Goal: Task Accomplishment & Management: Use online tool/utility

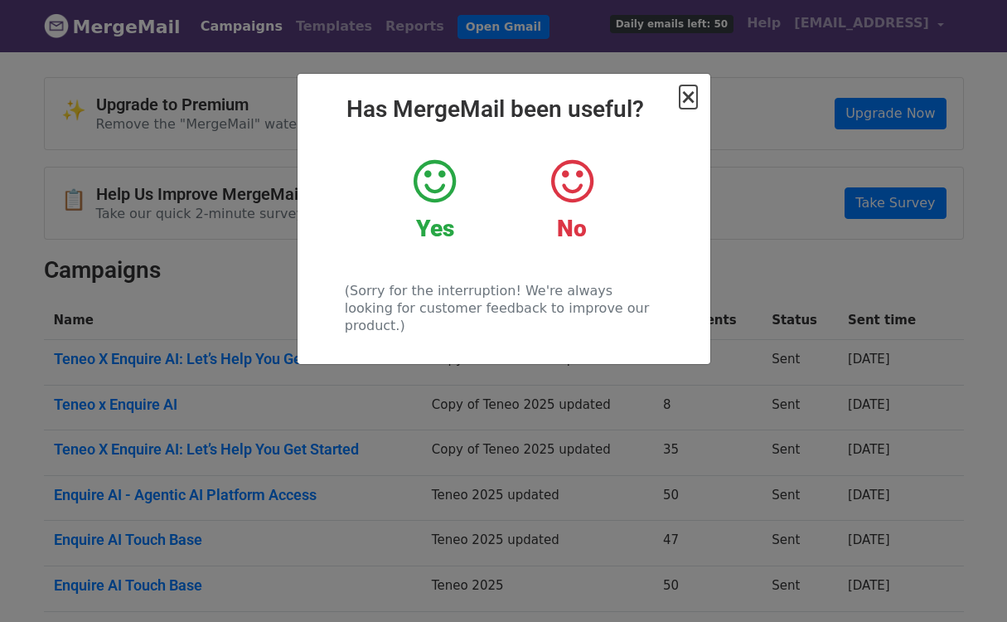
click at [691, 95] on span "×" at bounding box center [688, 96] width 17 height 23
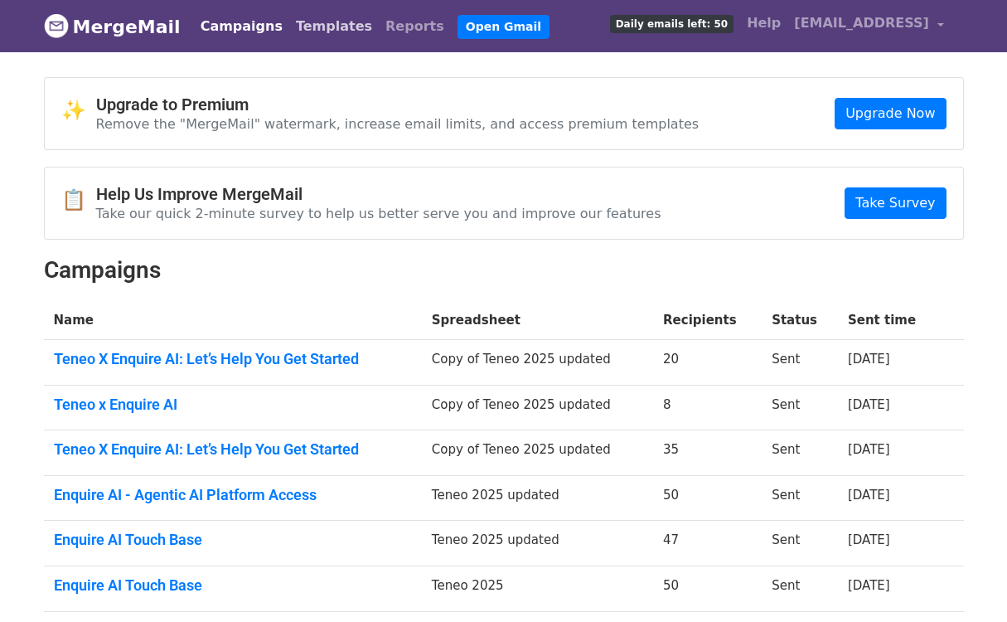
click at [297, 34] on link "Templates" at bounding box center [334, 26] width 90 height 33
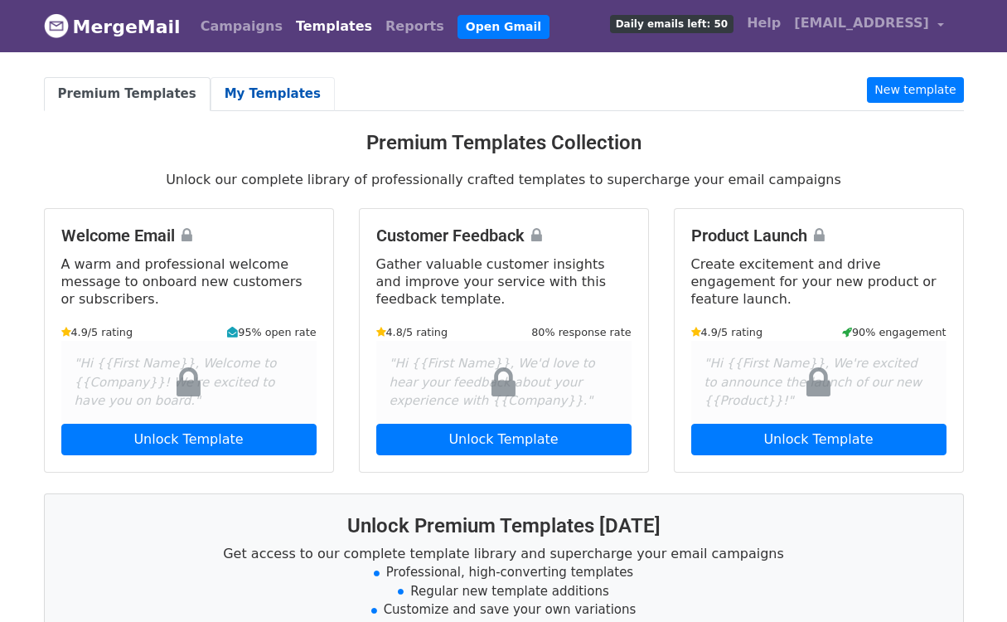
click at [260, 79] on link "My Templates" at bounding box center [273, 94] width 124 height 34
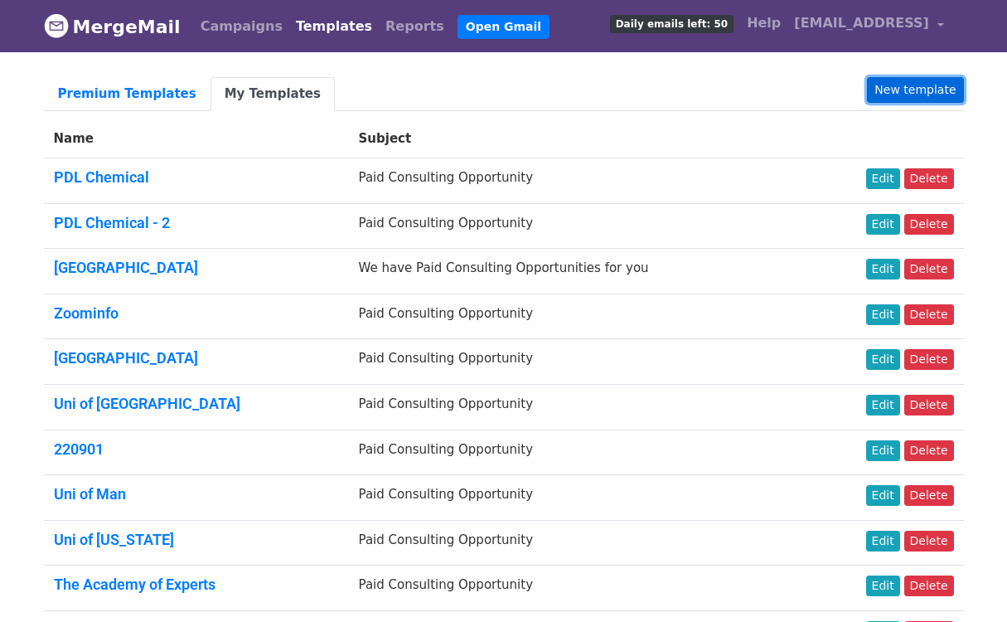
click at [929, 87] on link "New template" at bounding box center [915, 90] width 96 height 26
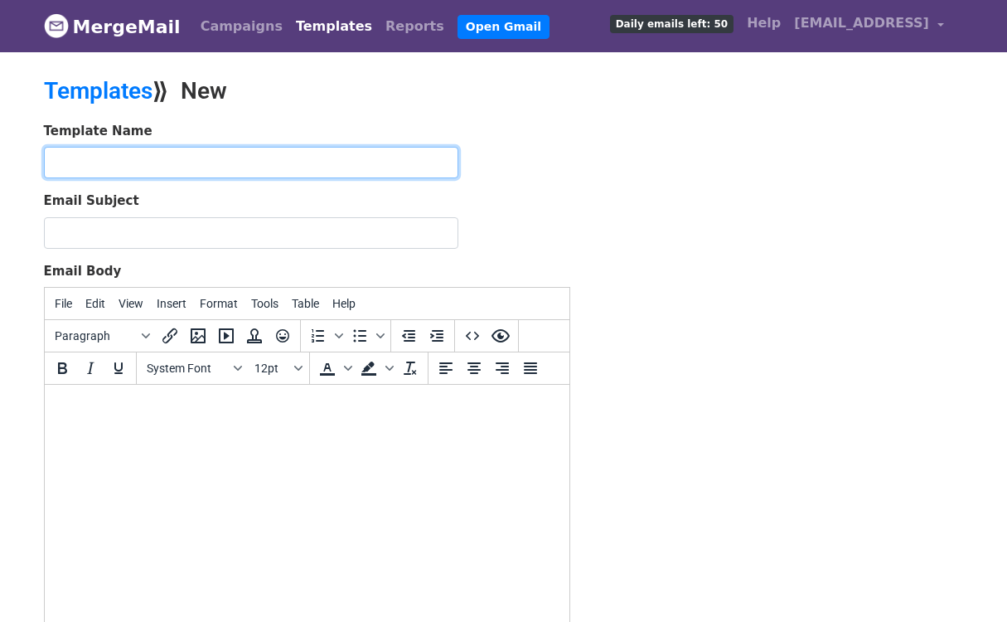
click at [402, 153] on input "text" at bounding box center [251, 163] width 415 height 32
type input "Teneo Activatio"
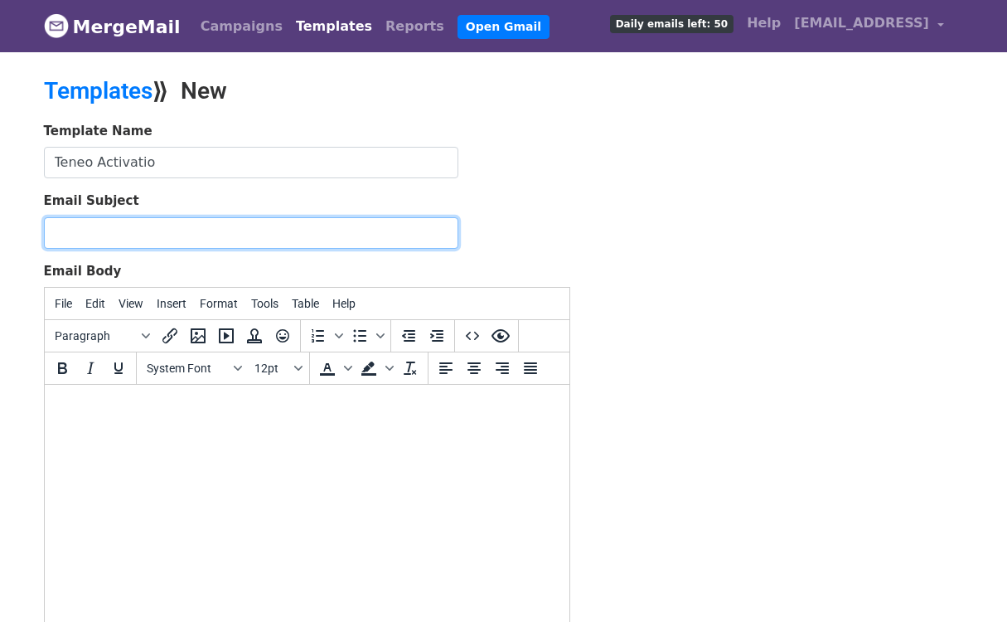
click at [313, 228] on input "Email Subject" at bounding box center [251, 233] width 415 height 32
paste input "Let’s Get You Started on Enquire.AI"
type input "Let’s Get You Started on Enquire.AI"
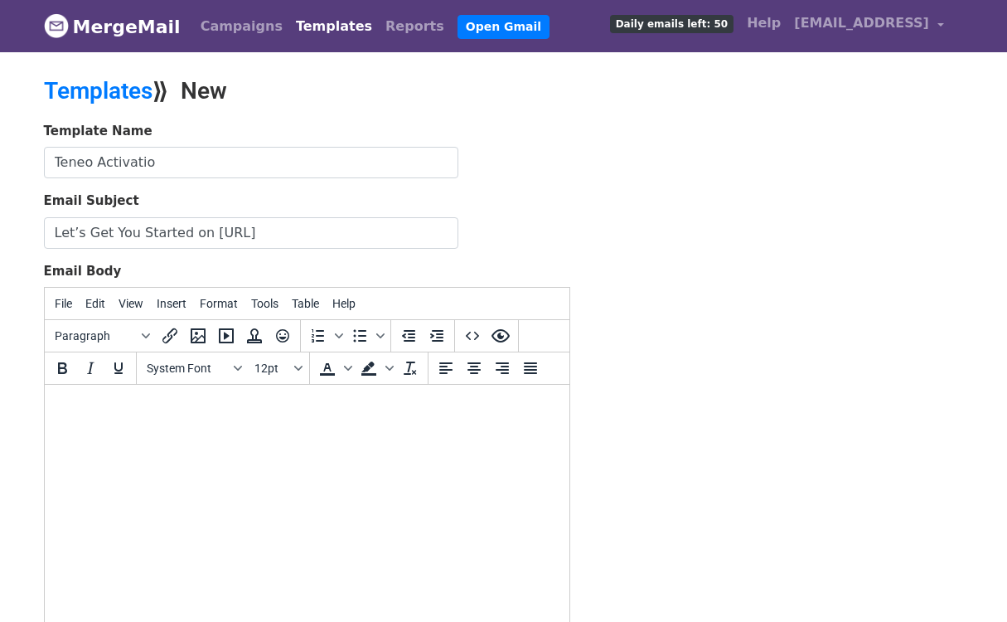
click at [108, 420] on html at bounding box center [306, 407] width 525 height 45
paste body "To enrich screen reader interactions, please activate Accessibility in Grammarl…"
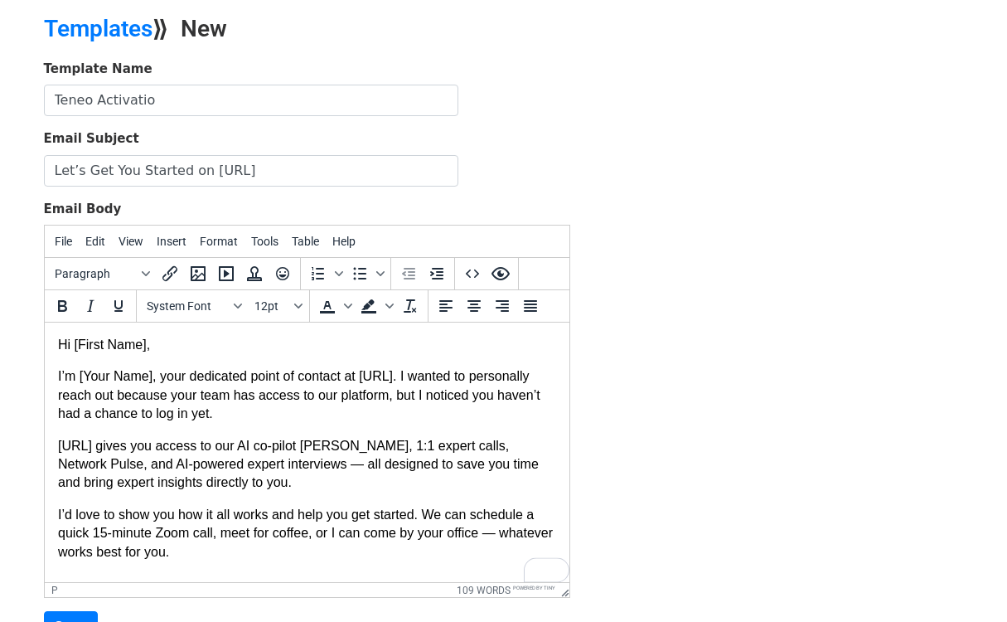
scroll to position [64, 0]
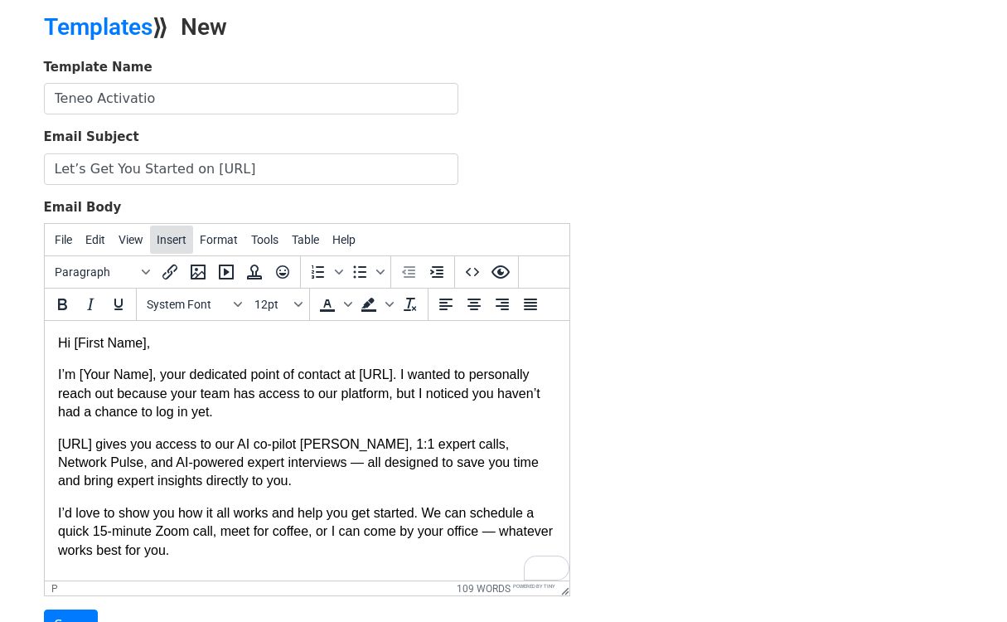
click at [171, 234] on span "Insert" at bounding box center [172, 239] width 30 height 13
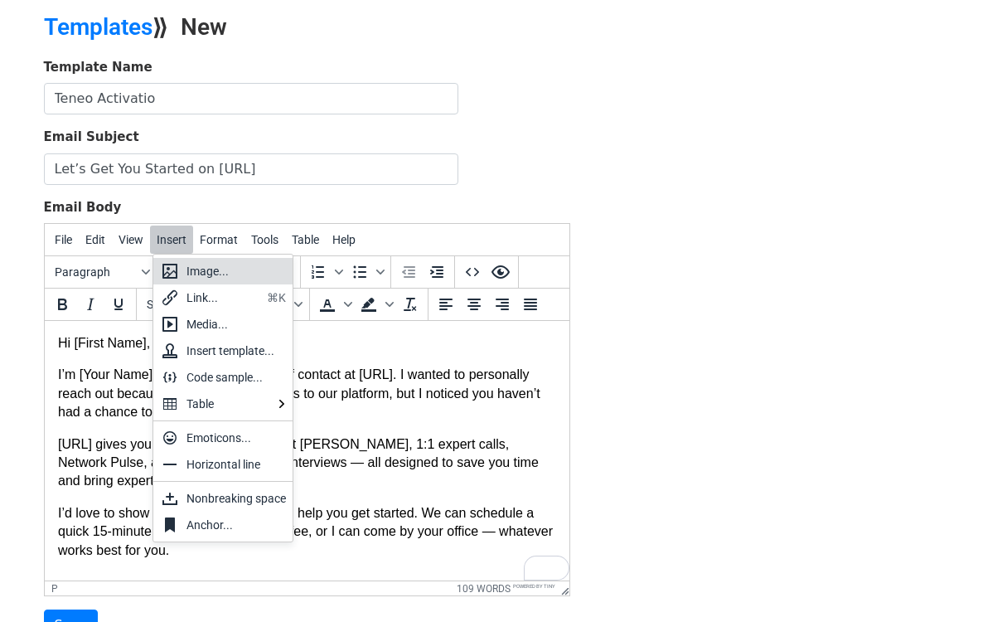
click at [98, 402] on p "I’m [Your Name], your dedicated point of contact at Enquire.AI. I wanted to per…" at bounding box center [306, 394] width 498 height 56
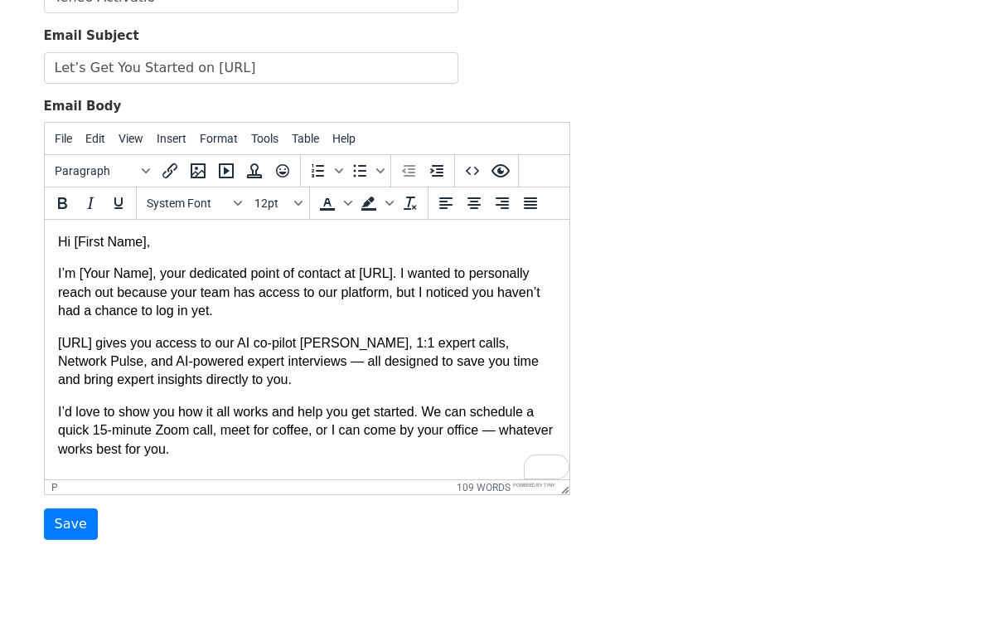
scroll to position [0, 0]
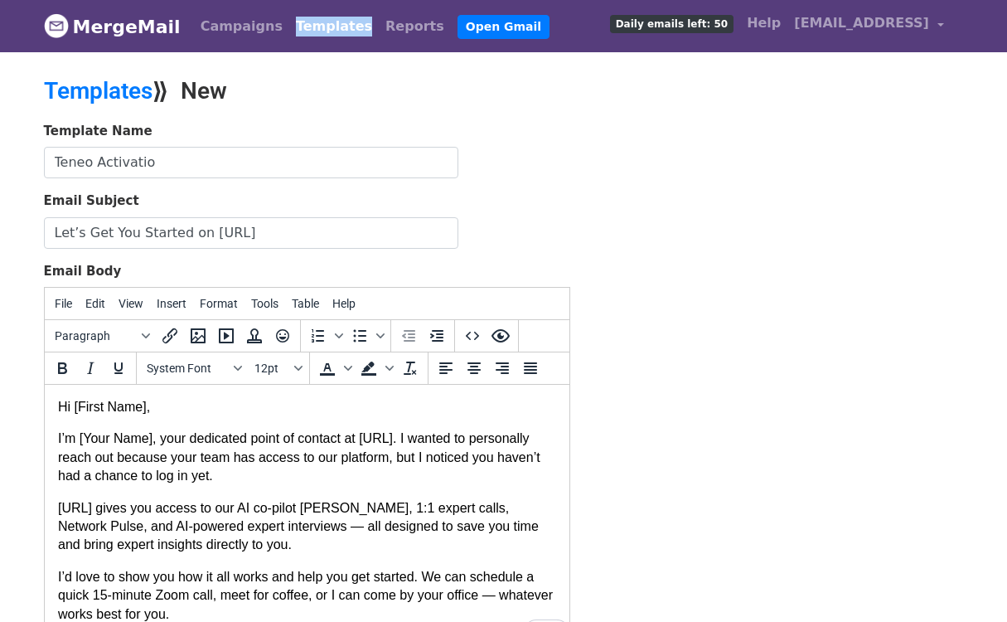
click at [150, 406] on p "Hi [First Name]," at bounding box center [306, 407] width 498 height 18
click at [213, 303] on span "Format" at bounding box center [219, 303] width 38 height 13
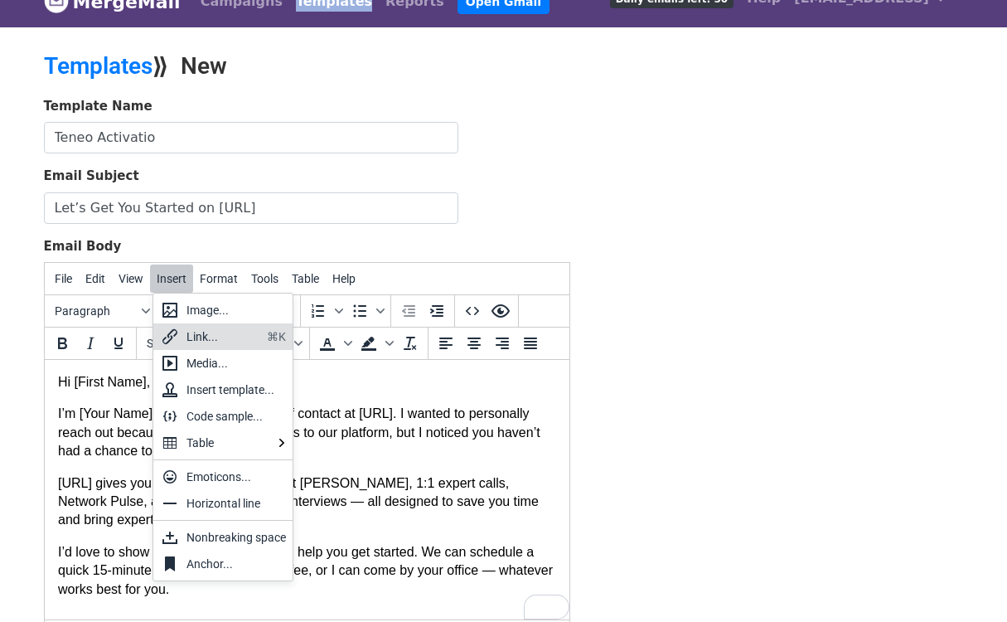
scroll to position [28, 0]
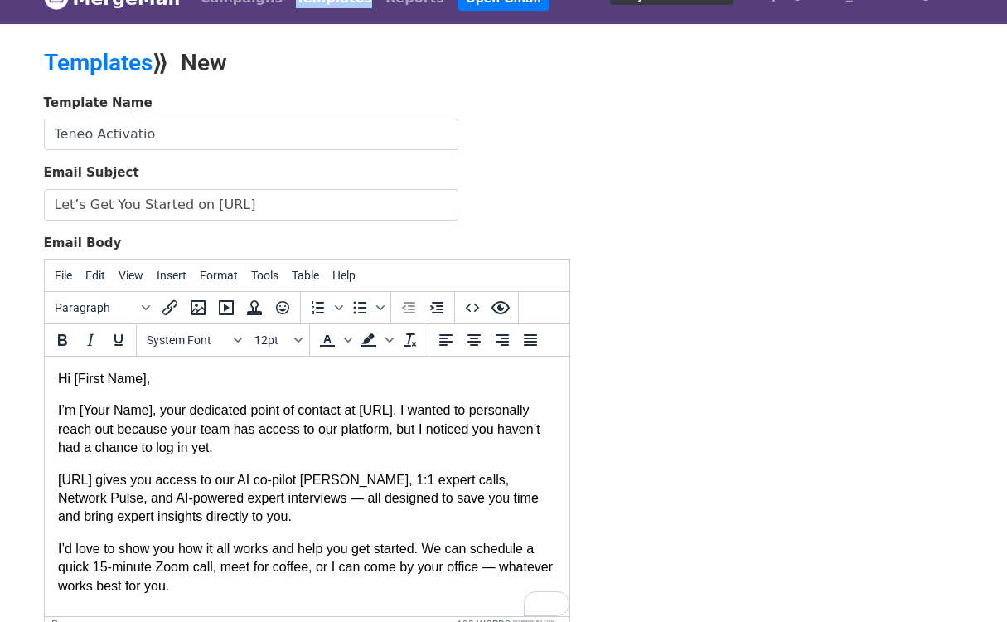
click at [80, 380] on p "Hi [First Name]," at bounding box center [306, 379] width 498 height 18
click at [148, 386] on p "Hi {{ First Name]," at bounding box center [306, 379] width 498 height 18
click at [165, 386] on p "Hi {{ First Name]," at bounding box center [306, 379] width 498 height 18
click at [82, 384] on span "First Name]," at bounding box center [113, 378] width 72 height 14
click at [149, 377] on p "Hi ﻿ First Name]," at bounding box center [306, 379] width 498 height 18
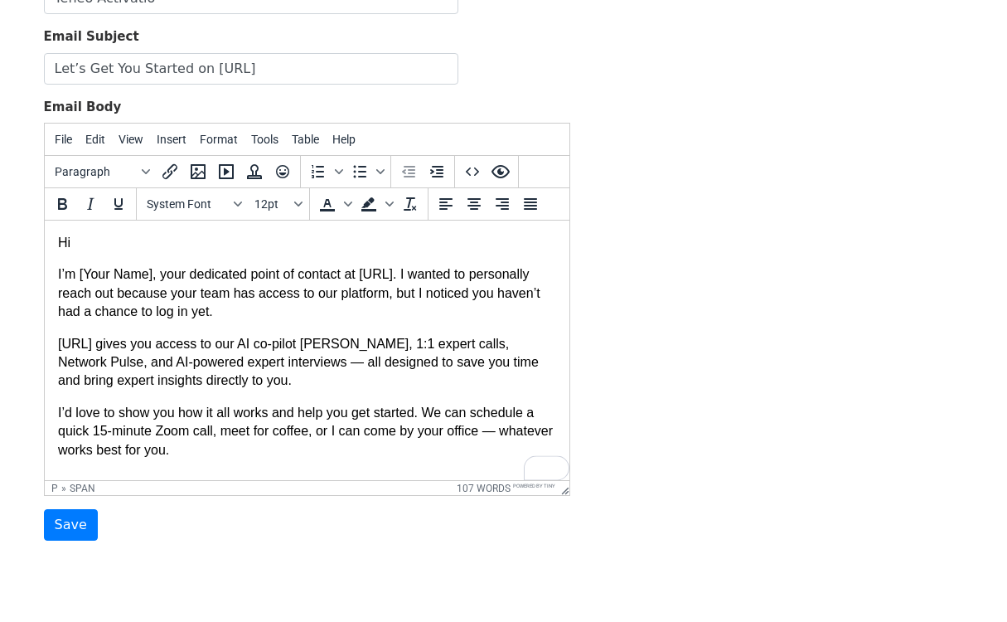
scroll to position [165, 0]
click at [154, 274] on p "I’m [Your Name], your dedicated point of contact at Enquire.AI. I wanted to per…" at bounding box center [306, 293] width 498 height 56
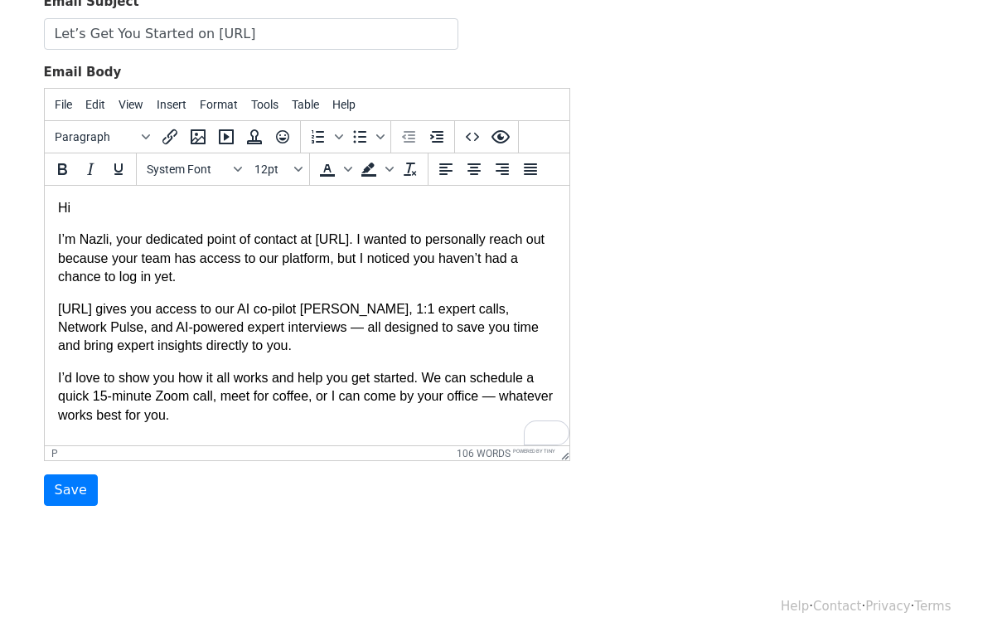
scroll to position [202, 0]
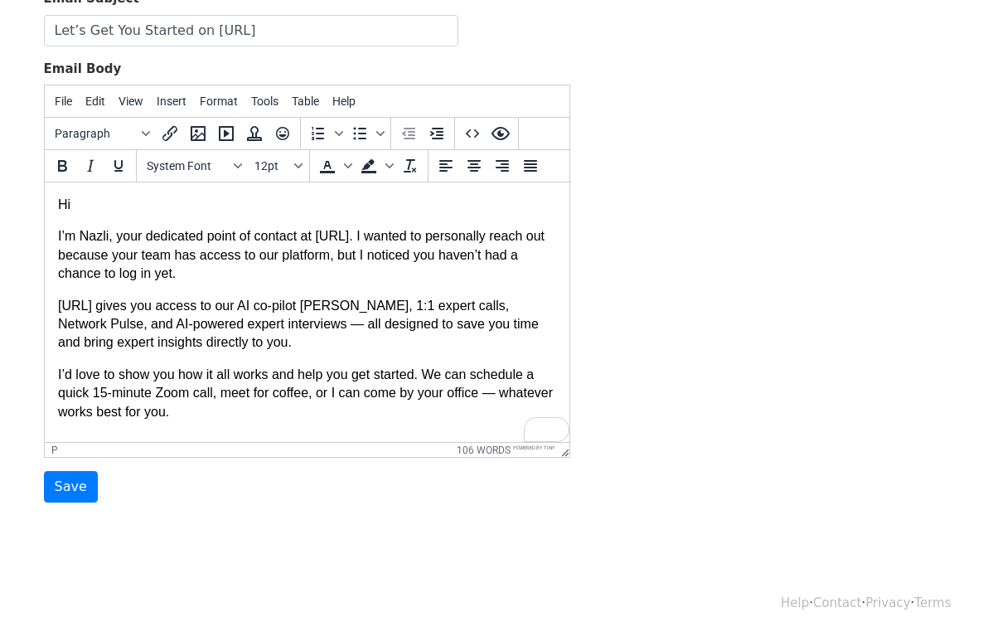
click at [360, 308] on p "Enquire.AI gives you access to our AI co-pilot Ayda, 1:1 expert calls, Network …" at bounding box center [306, 325] width 498 height 56
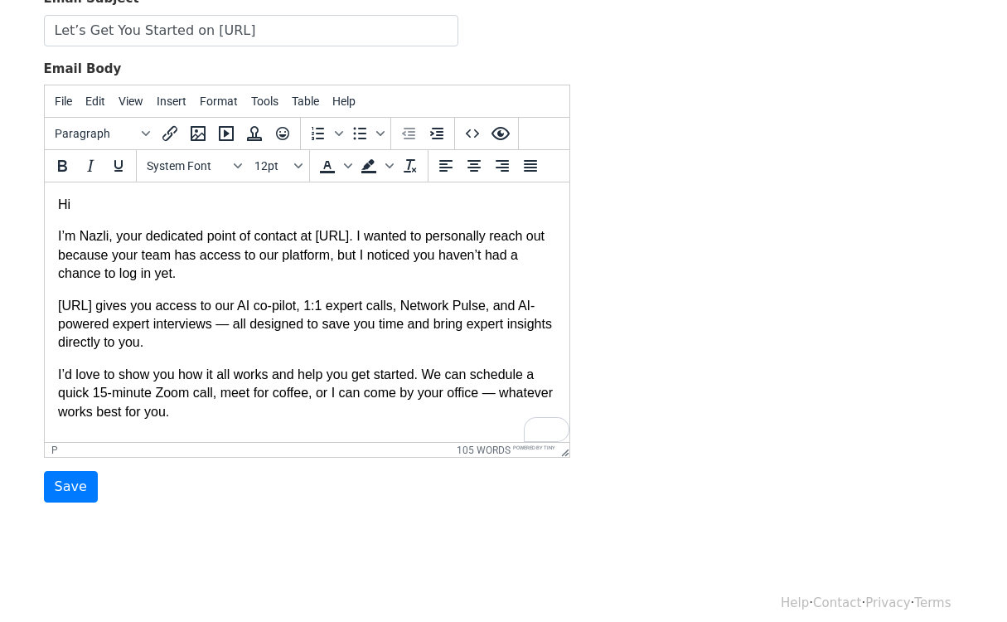
click at [515, 308] on p "Enquire.AI gives you access to our AI co-pilot, 1:1 expert calls, Network Pulse…" at bounding box center [306, 325] width 498 height 56
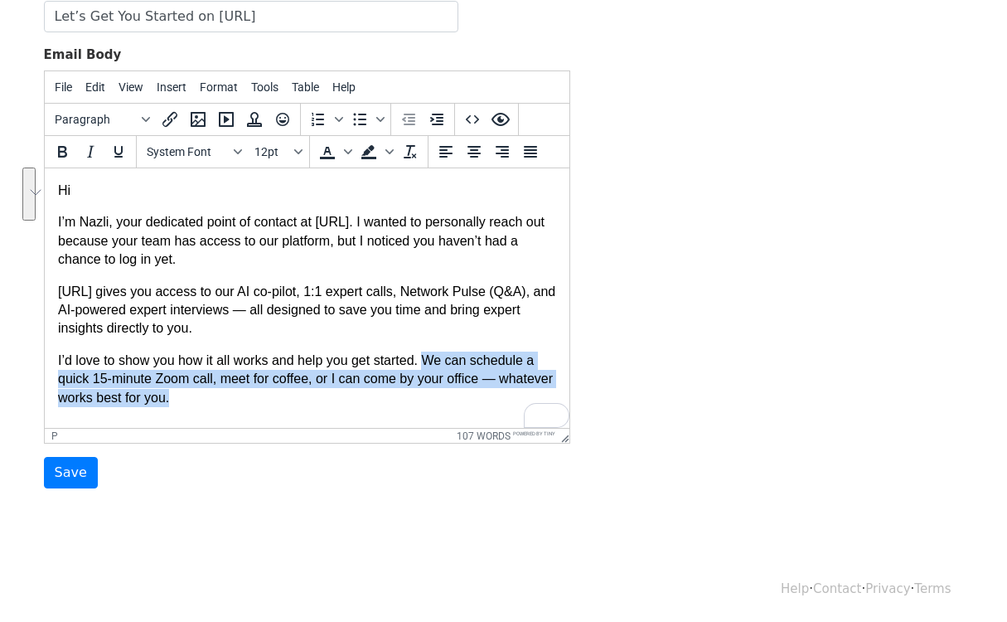
drag, startPoint x: 430, startPoint y: 357, endPoint x: 434, endPoint y: 402, distance: 45.0
click at [434, 404] on p "I’d love to show you how it all works and help you get started. We can schedule…" at bounding box center [306, 380] width 498 height 56
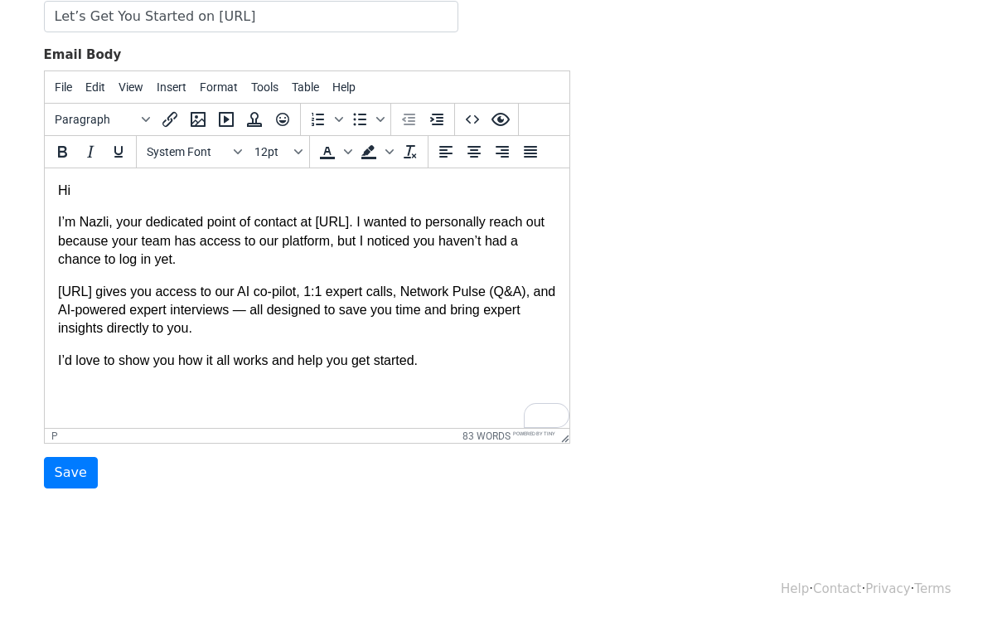
drag, startPoint x: 172, startPoint y: 379, endPoint x: 60, endPoint y: 159, distance: 247.0
click at [60, 168] on html "Hi I’m Nazli, your dedicated point of contact at Enquire.AI. I wanted to person…" at bounding box center [306, 275] width 525 height 215
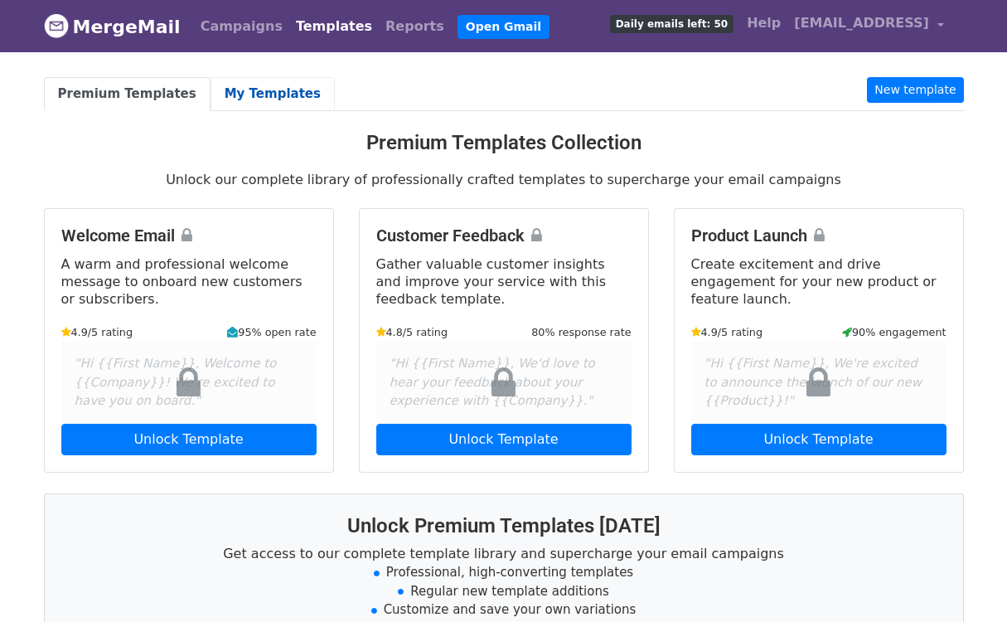
click at [274, 99] on link "My Templates" at bounding box center [273, 94] width 124 height 34
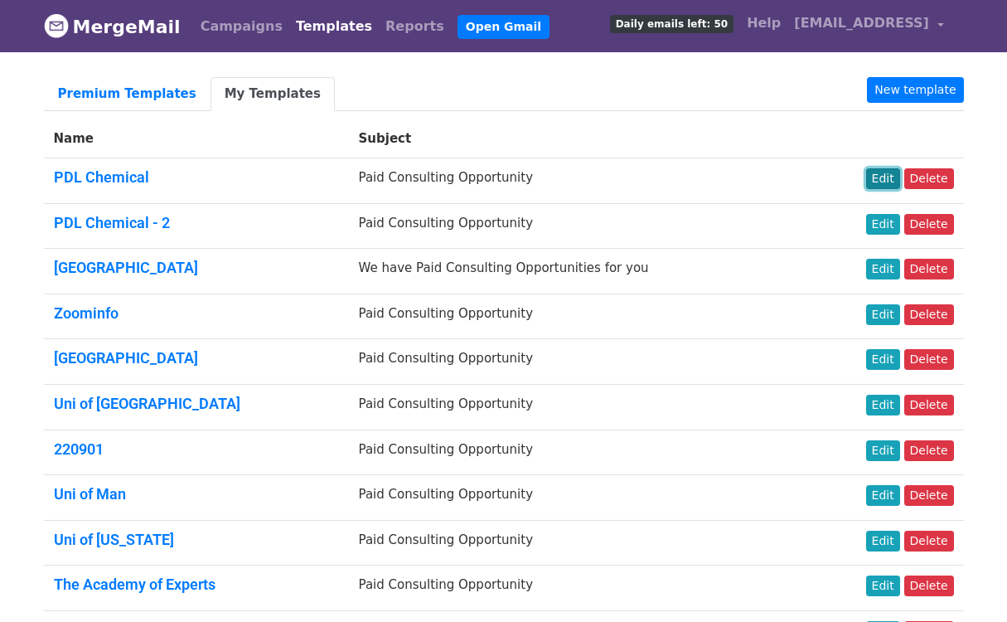
click at [887, 178] on link "Edit" at bounding box center [884, 178] width 34 height 21
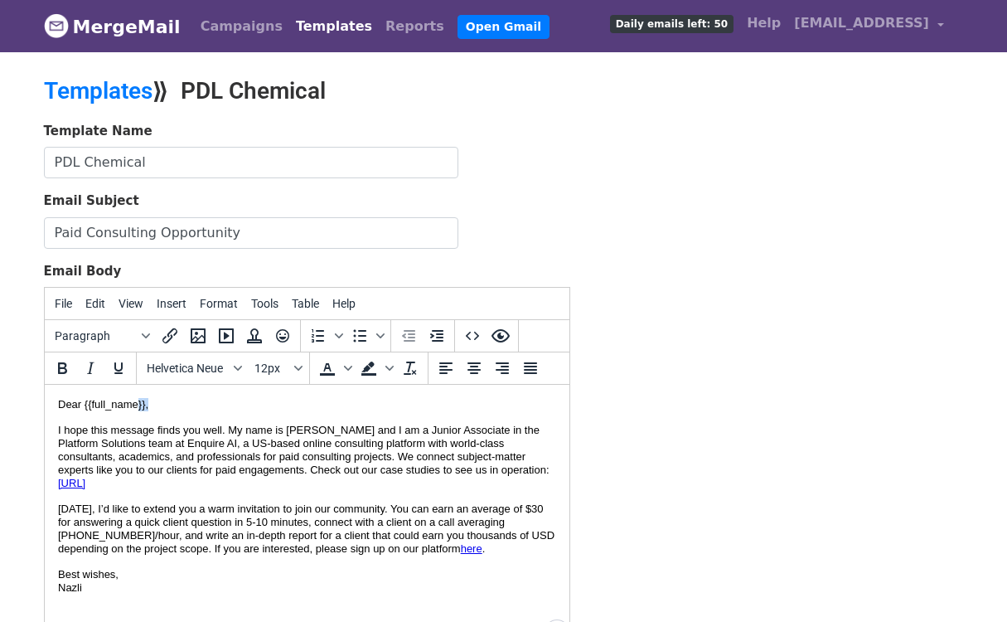
drag, startPoint x: 148, startPoint y: 404, endPoint x: 138, endPoint y: 405, distance: 10.8
click at [138, 405] on p "Dear {{full_name}}," at bounding box center [306, 404] width 498 height 13
click at [179, 404] on p "Dear {{full_name}}," at bounding box center [306, 404] width 498 height 13
click at [90, 410] on font "Dear {{full_name}}," at bounding box center [102, 404] width 90 height 12
copy font "{{"
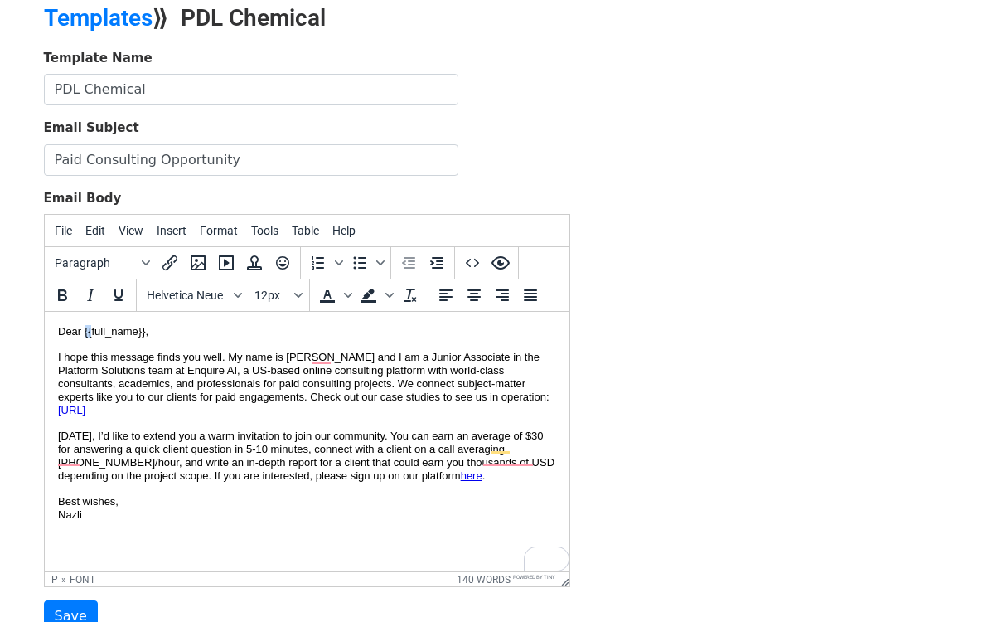
scroll to position [75, 0]
